Goal: Register for event/course

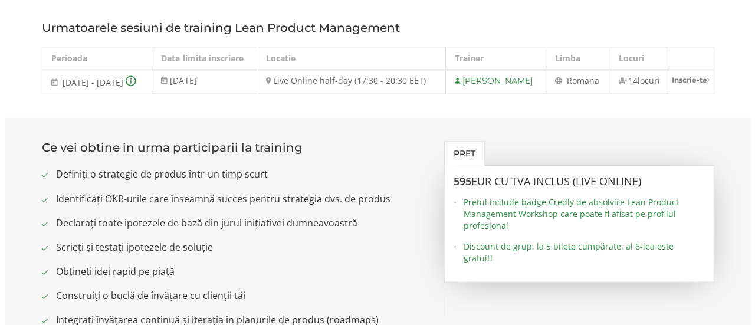
scroll to position [923, 0]
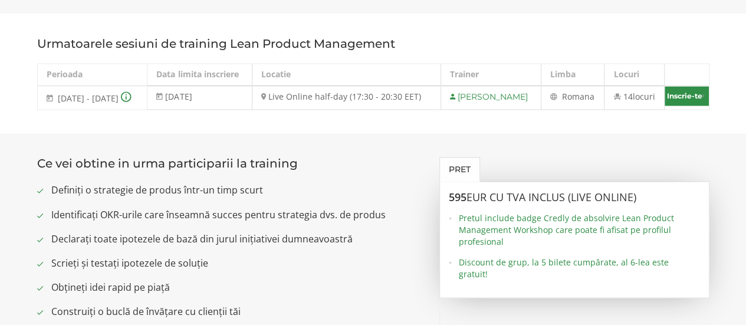
click at [689, 106] on link "Inscrie-te" at bounding box center [686, 95] width 44 height 19
select select "Live Online half-day (17:30 - 20:30 EET) - [DATE] - [DATE]"
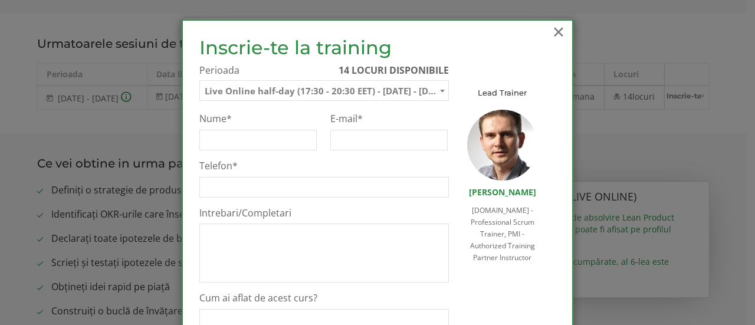
click at [558, 31] on span "×" at bounding box center [558, 31] width 15 height 32
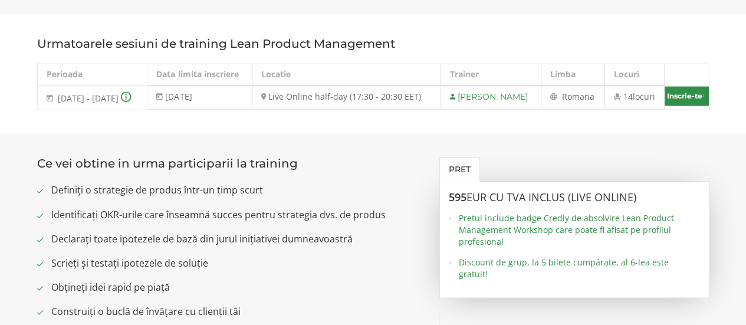
click at [690, 106] on link "Inscrie-te" at bounding box center [686, 95] width 44 height 19
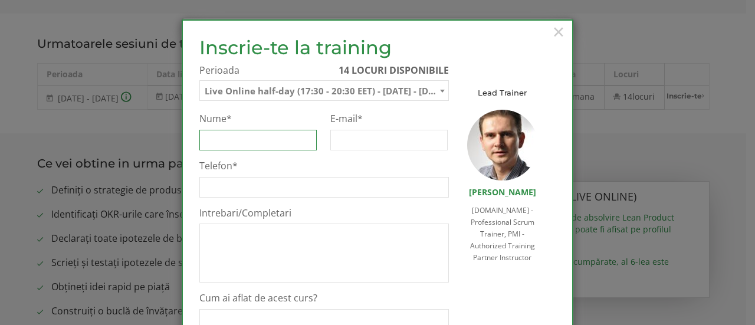
click at [262, 138] on input "Nume *" at bounding box center [257, 140] width 117 height 21
type input "Florin"
type input "[PERSON_NAME]"
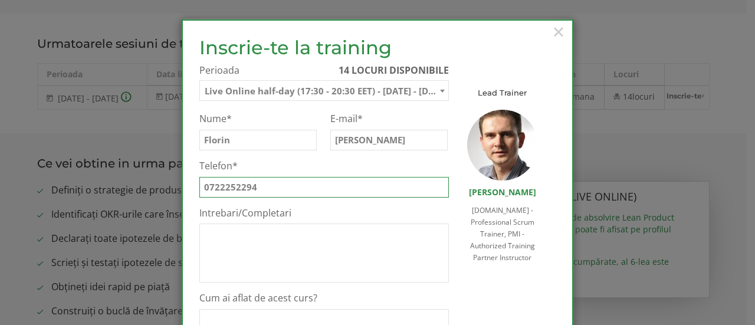
type input "0722252294"
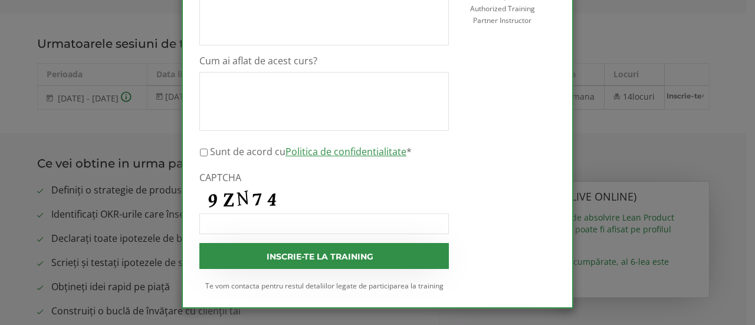
scroll to position [238, 0]
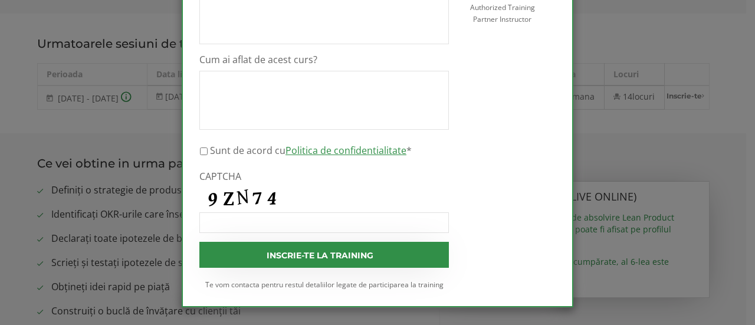
click at [228, 151] on label "Sunt de acord cu Politica de confidentialitate *" at bounding box center [311, 150] width 202 height 14
click at [208, 151] on input "Sunt de acord cu Politica de confidentialitate *" at bounding box center [204, 151] width 8 height 21
checkbox input "true"
click at [250, 226] on input "CAPTCHA" at bounding box center [323, 222] width 249 height 21
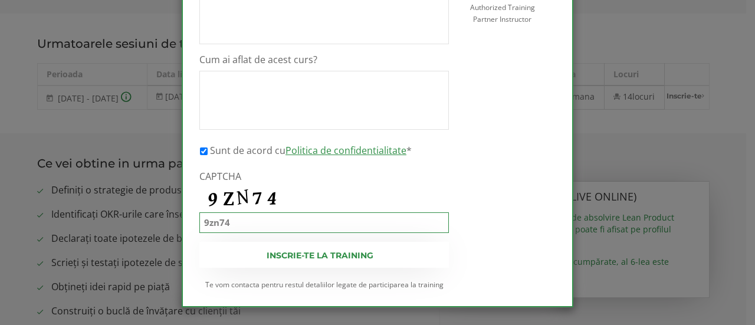
type input "9zn74"
click at [290, 256] on input "Inscrie-te la training" at bounding box center [323, 255] width 249 height 26
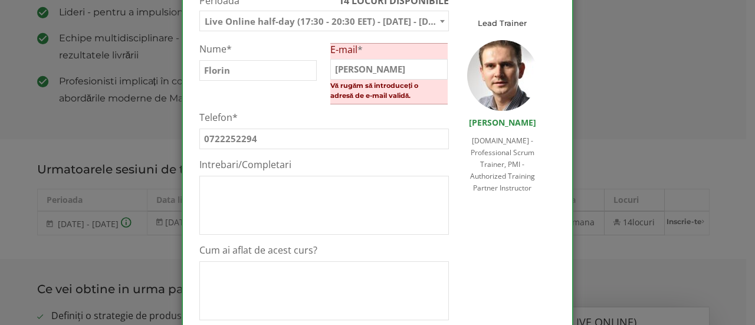
scroll to position [71, 0]
click at [367, 48] on label "E-mail *" at bounding box center [388, 48] width 117 height 12
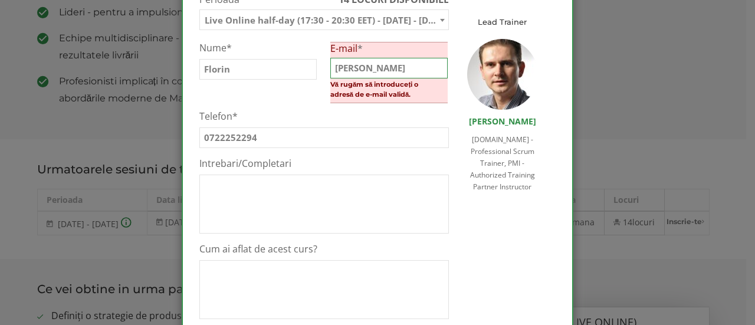
click at [367, 58] on input "[PERSON_NAME]" at bounding box center [388, 68] width 117 height 21
click at [254, 71] on input "Florin" at bounding box center [257, 69] width 117 height 21
type input "[PERSON_NAME]"
type input "[EMAIL_ADDRESS][DOMAIN_NAME]"
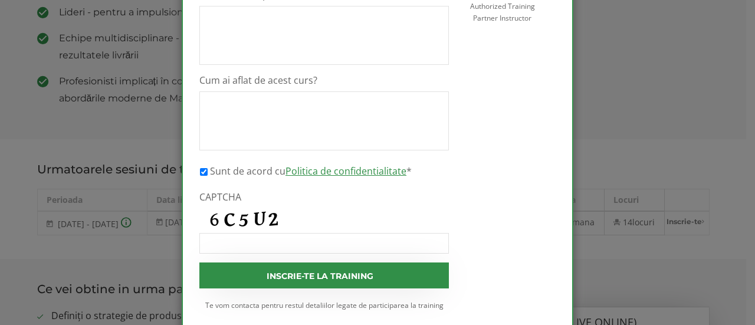
scroll to position [259, 0]
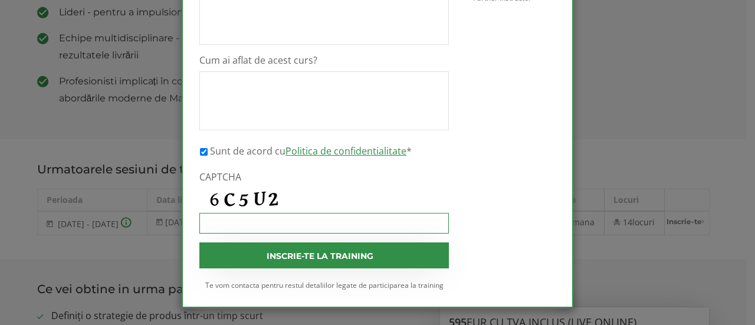
click at [368, 222] on input "CAPTCHA" at bounding box center [323, 223] width 249 height 21
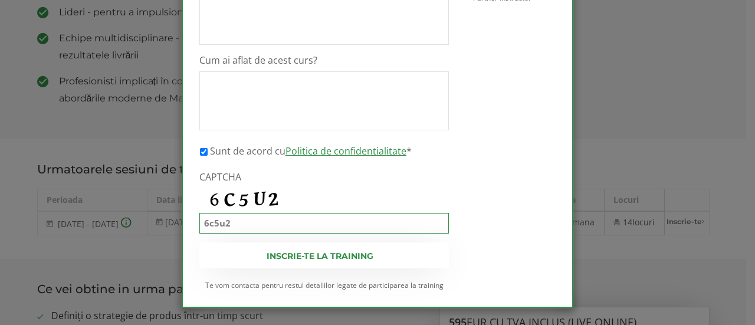
type input "6c5u2"
click at [374, 249] on input "Inscrie-te la training" at bounding box center [323, 255] width 249 height 26
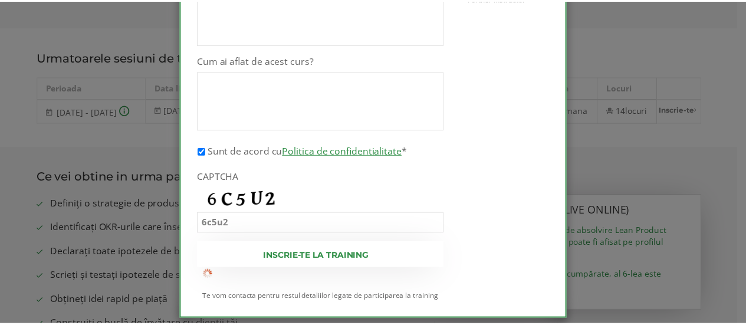
scroll to position [0, 0]
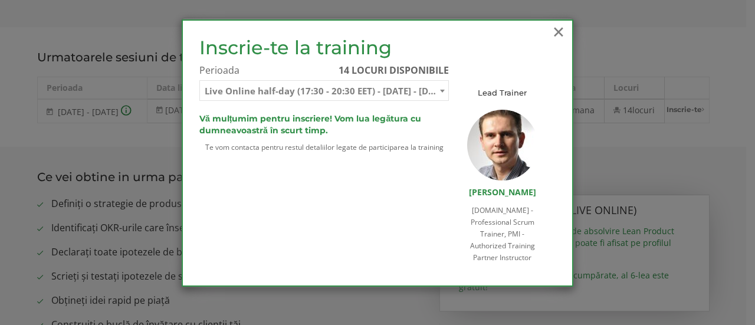
click at [558, 34] on span "×" at bounding box center [558, 31] width 15 height 32
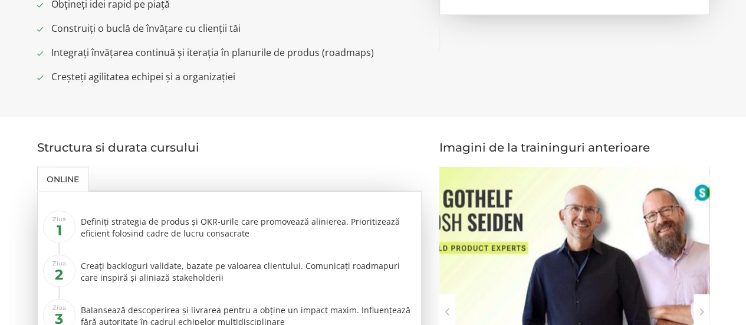
scroll to position [1189, 0]
